Goal: Information Seeking & Learning: Learn about a topic

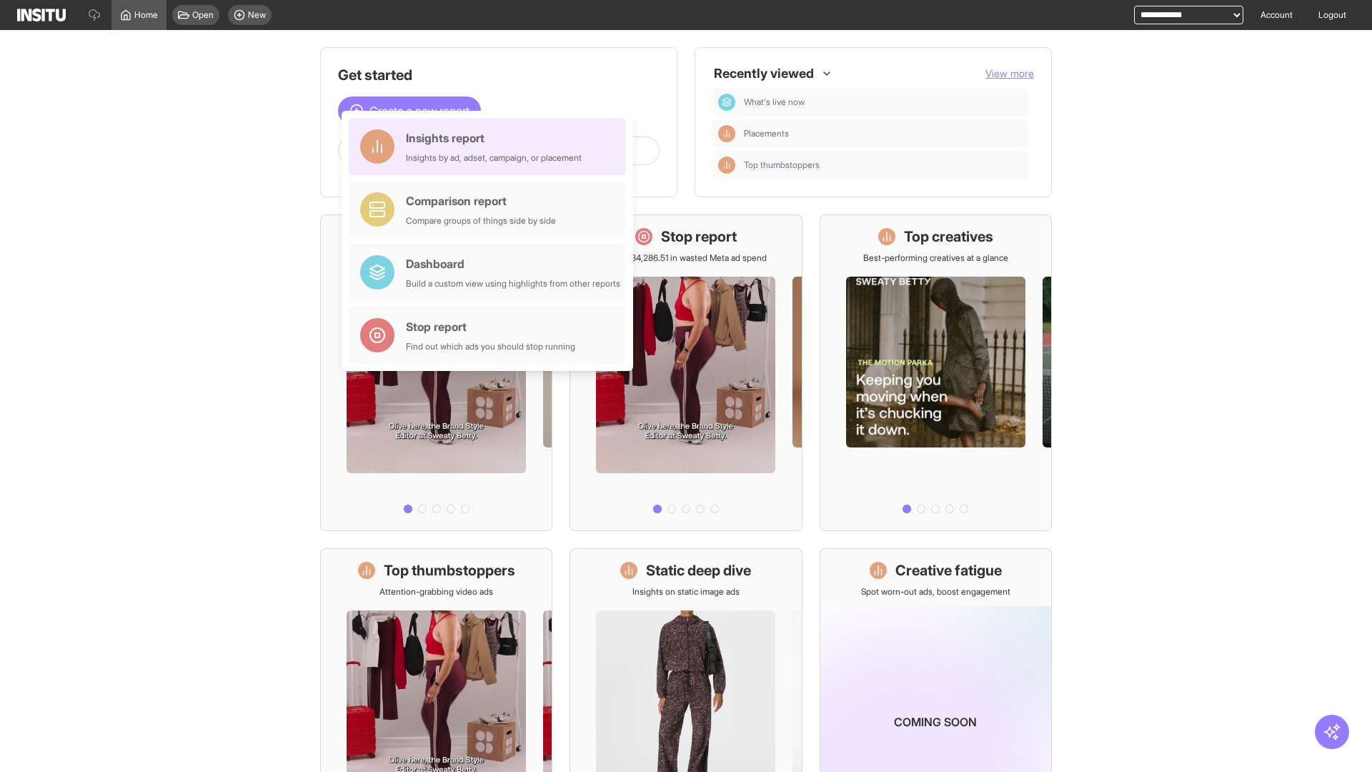
click at [491, 146] on div "Insights report Insights by ad, adset, campaign, or placement" at bounding box center [494, 146] width 176 height 34
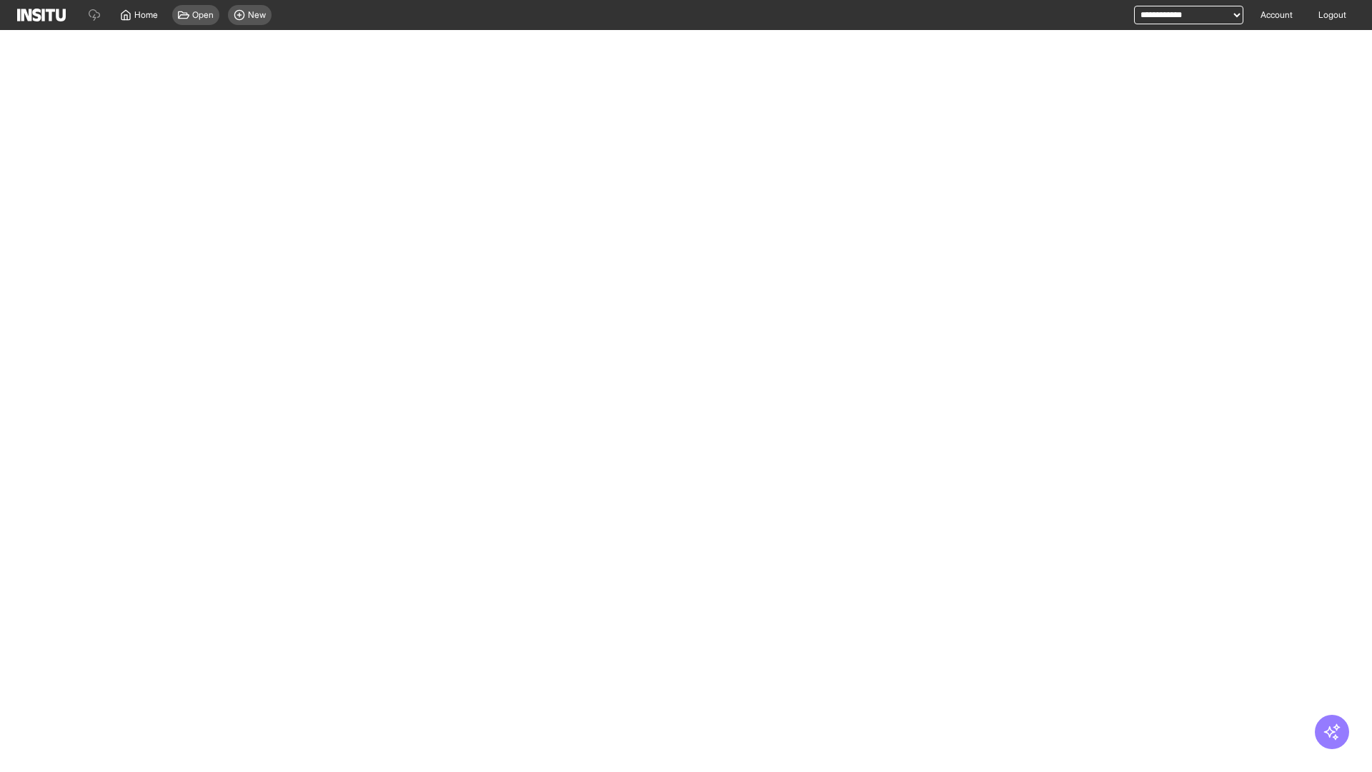
select select "**"
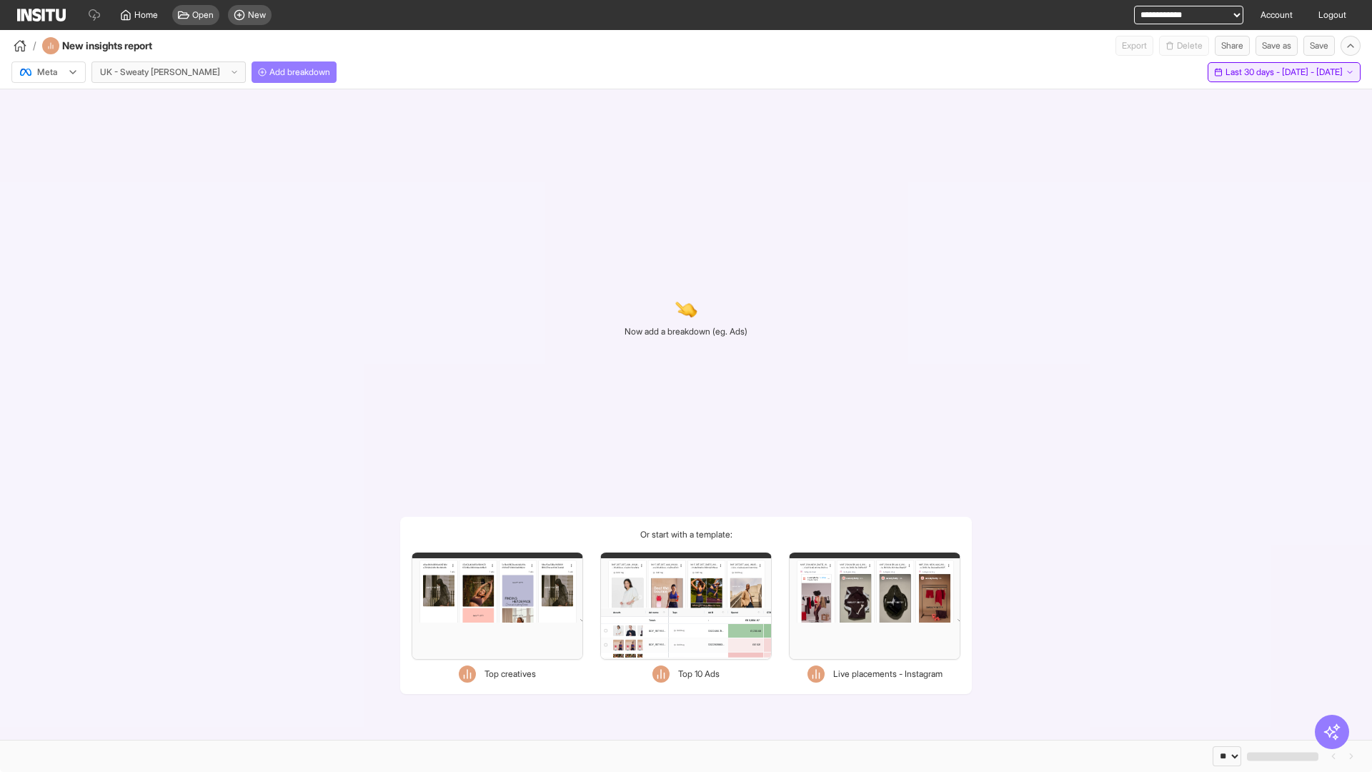
click at [1263, 72] on span "Last 30 days - [DATE] - [DATE]" at bounding box center [1283, 71] width 117 height 11
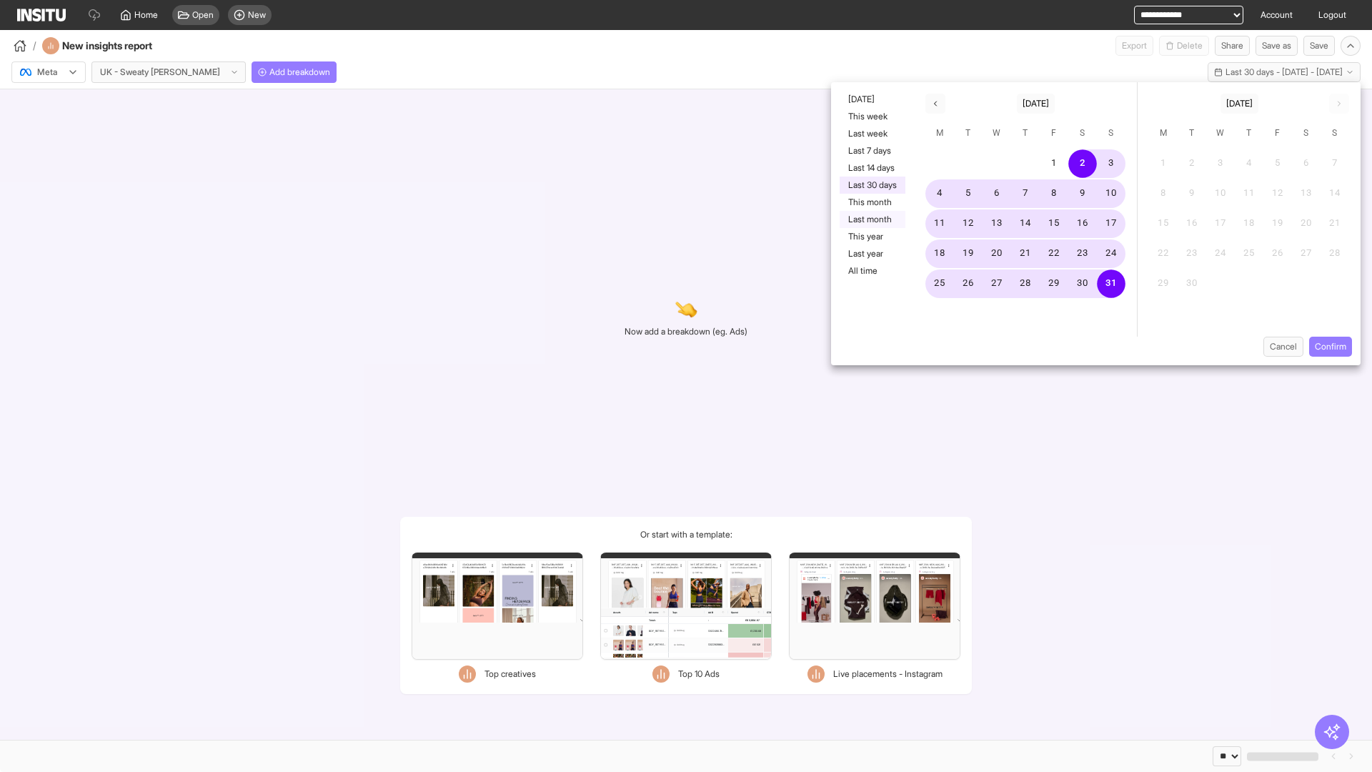
click at [871, 219] on button "Last month" at bounding box center [872, 219] width 66 height 17
